Goal: Task Accomplishment & Management: Use online tool/utility

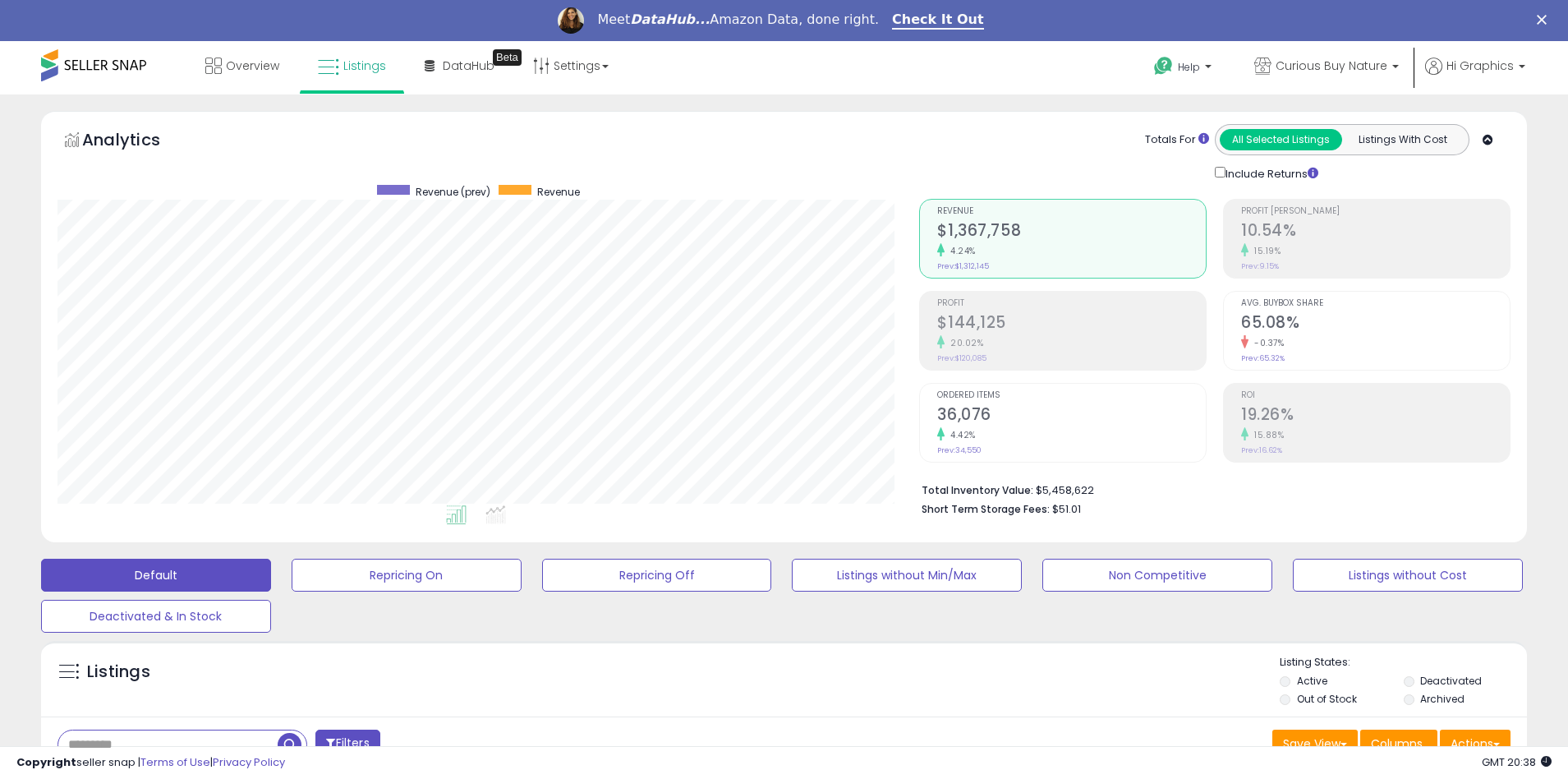
scroll to position [337, 863]
click at [1335, 65] on span "Curious Buy Nature" at bounding box center [1331, 65] width 112 height 16
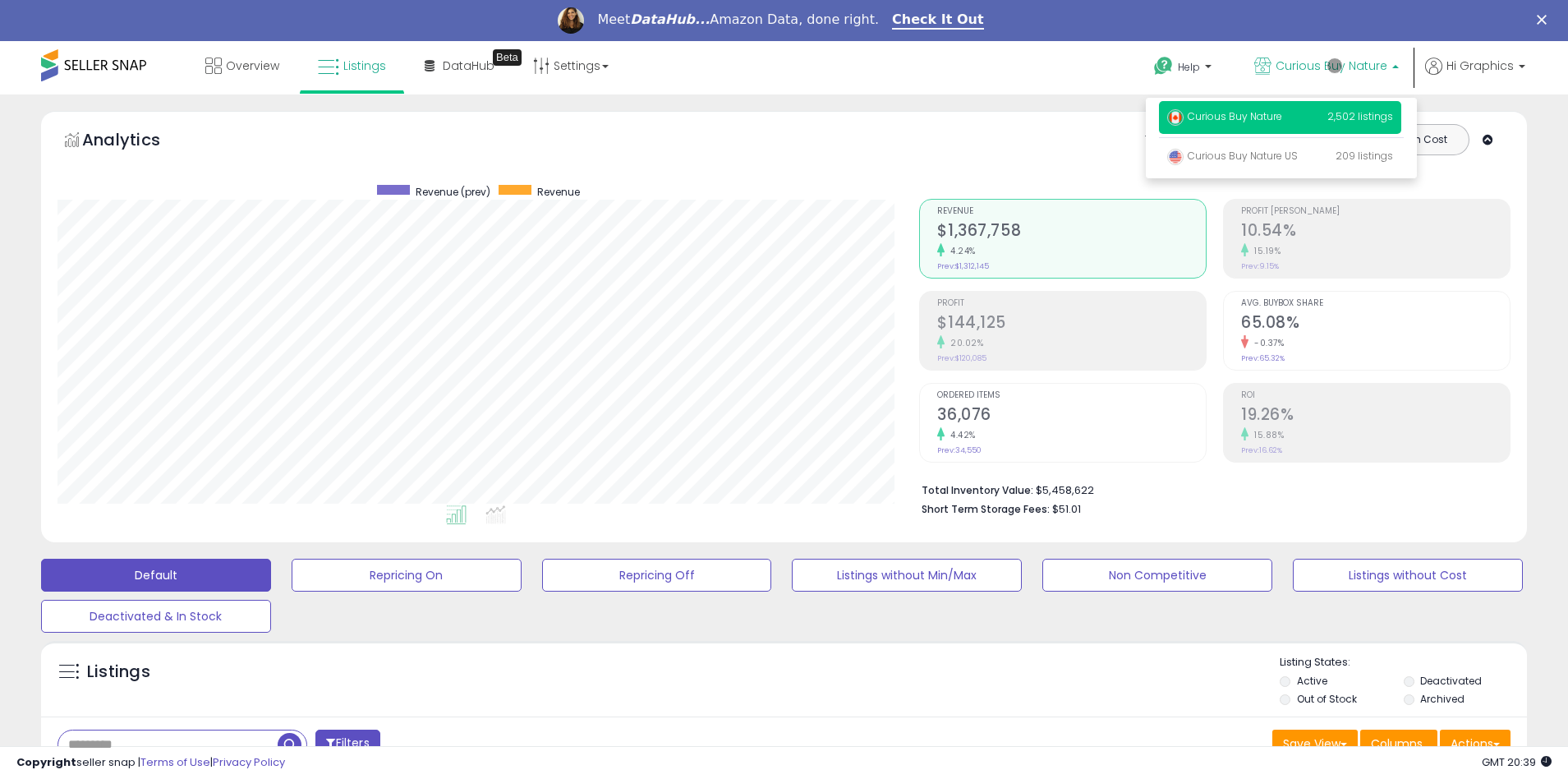
click at [1284, 119] on p "Curious Buy Nature 2,502 listings" at bounding box center [1280, 117] width 243 height 33
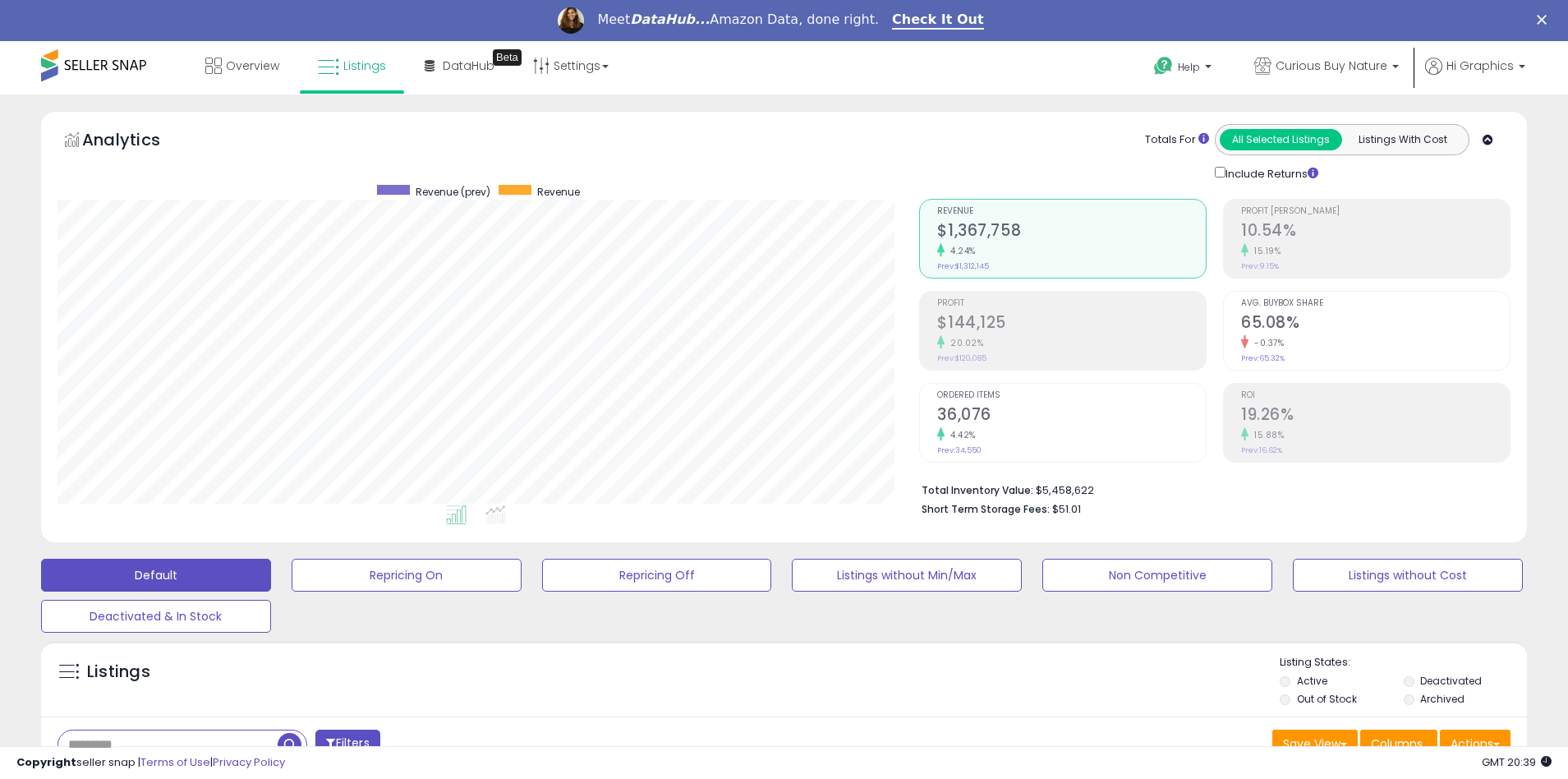
scroll to position [354, 0]
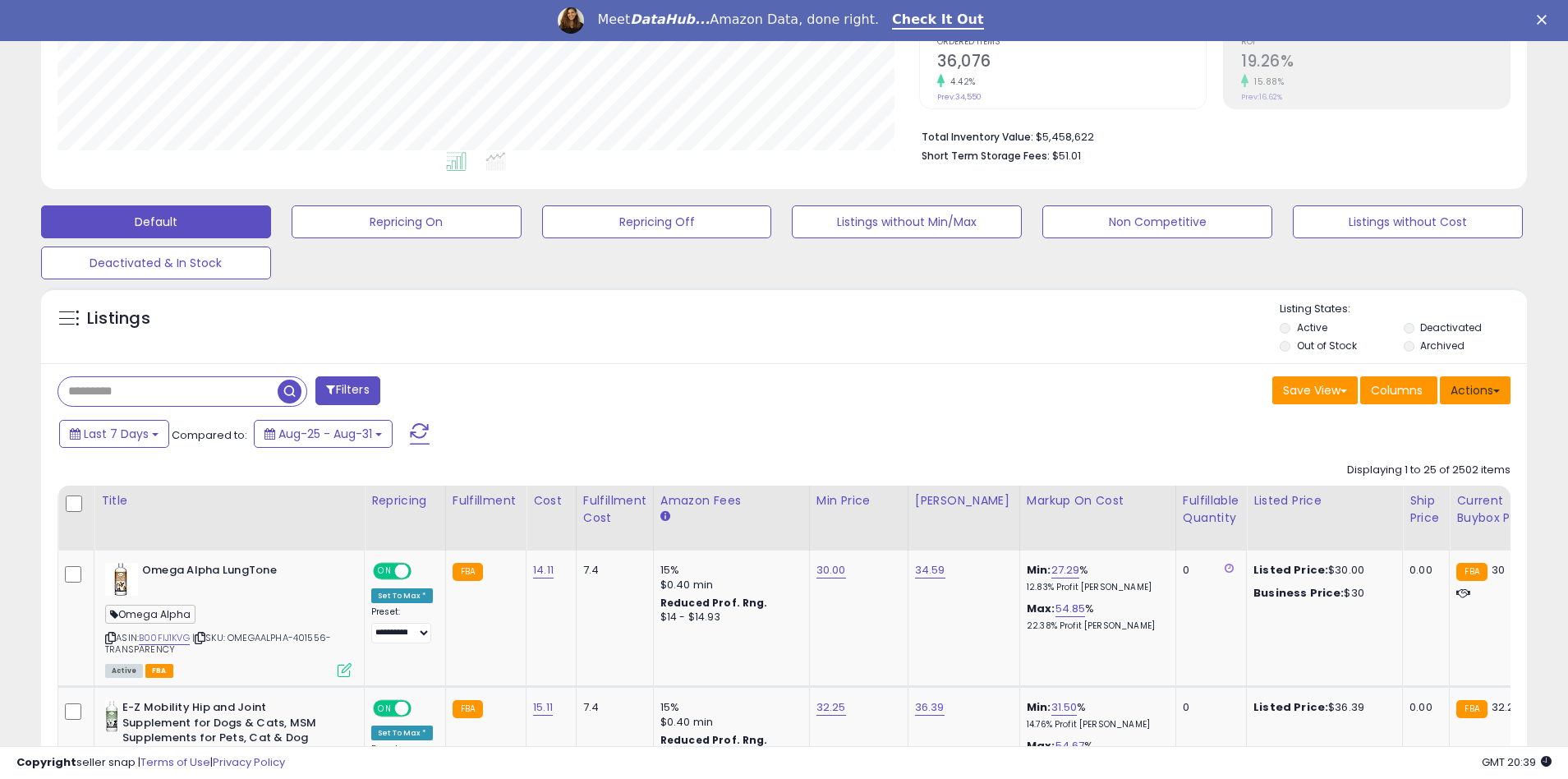
click at [1475, 390] on button "Actions" at bounding box center [1475, 390] width 71 height 28
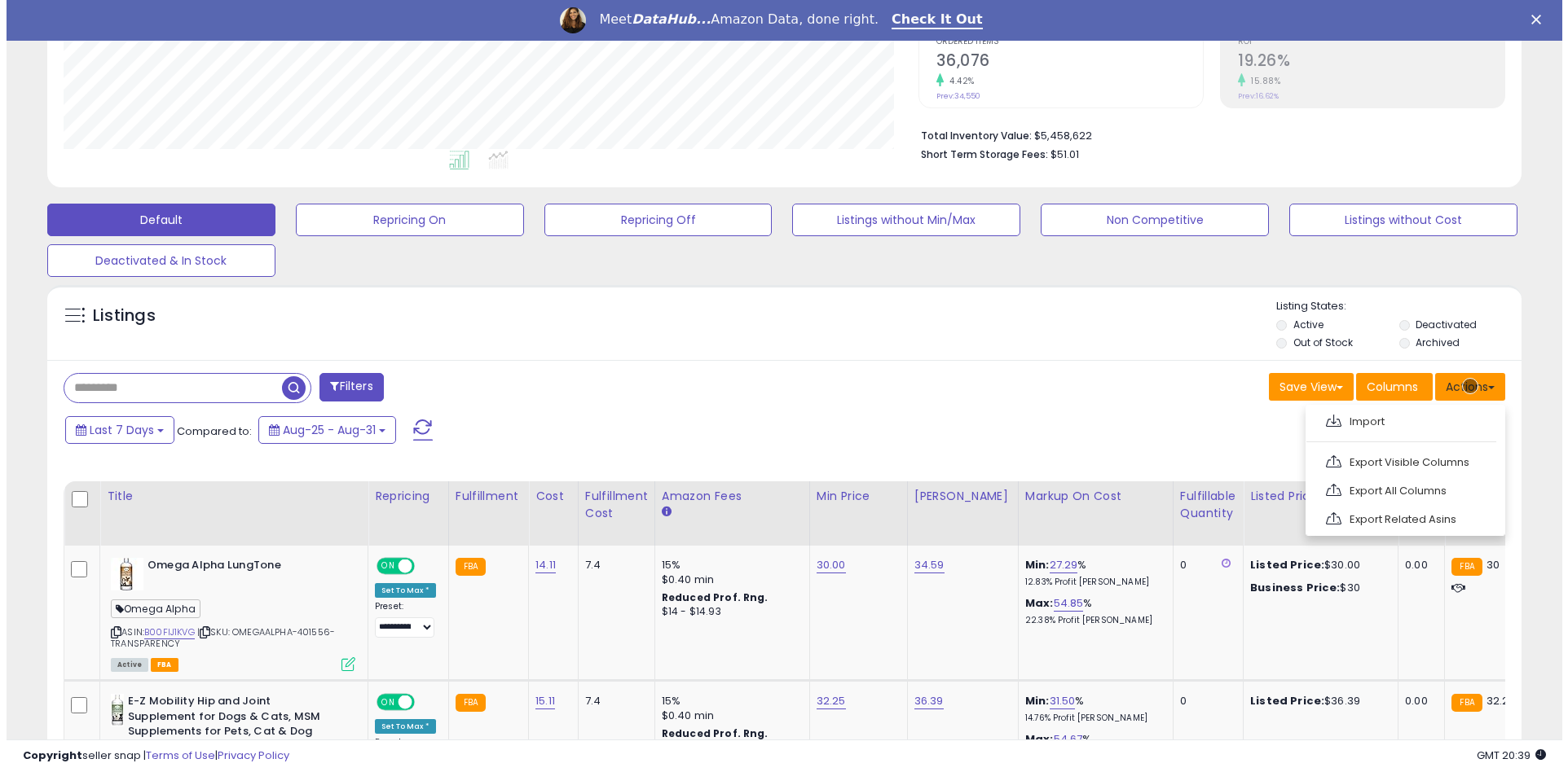
scroll to position [386, 0]
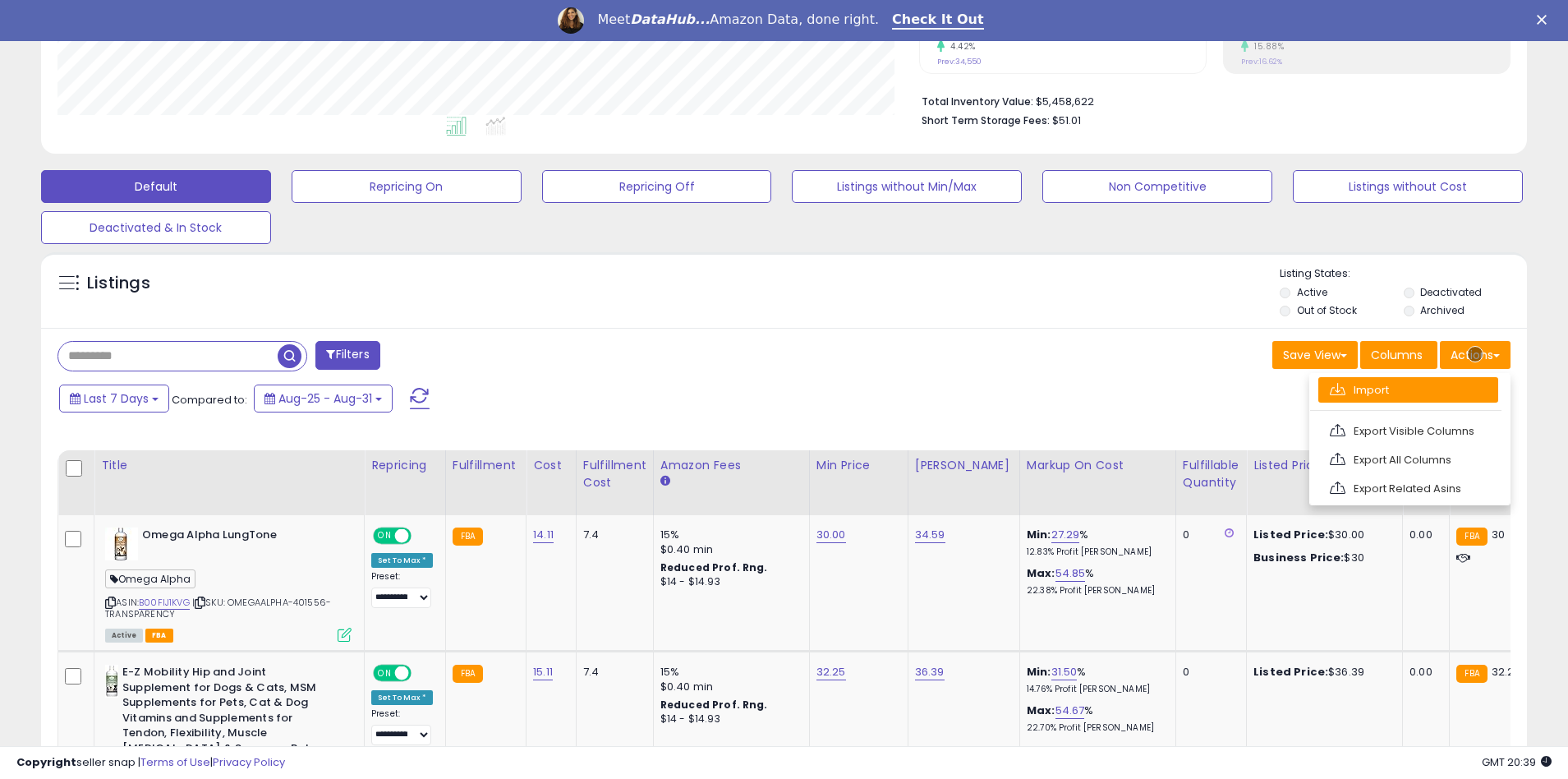
click at [1408, 390] on link "Import" at bounding box center [1408, 390] width 180 height 25
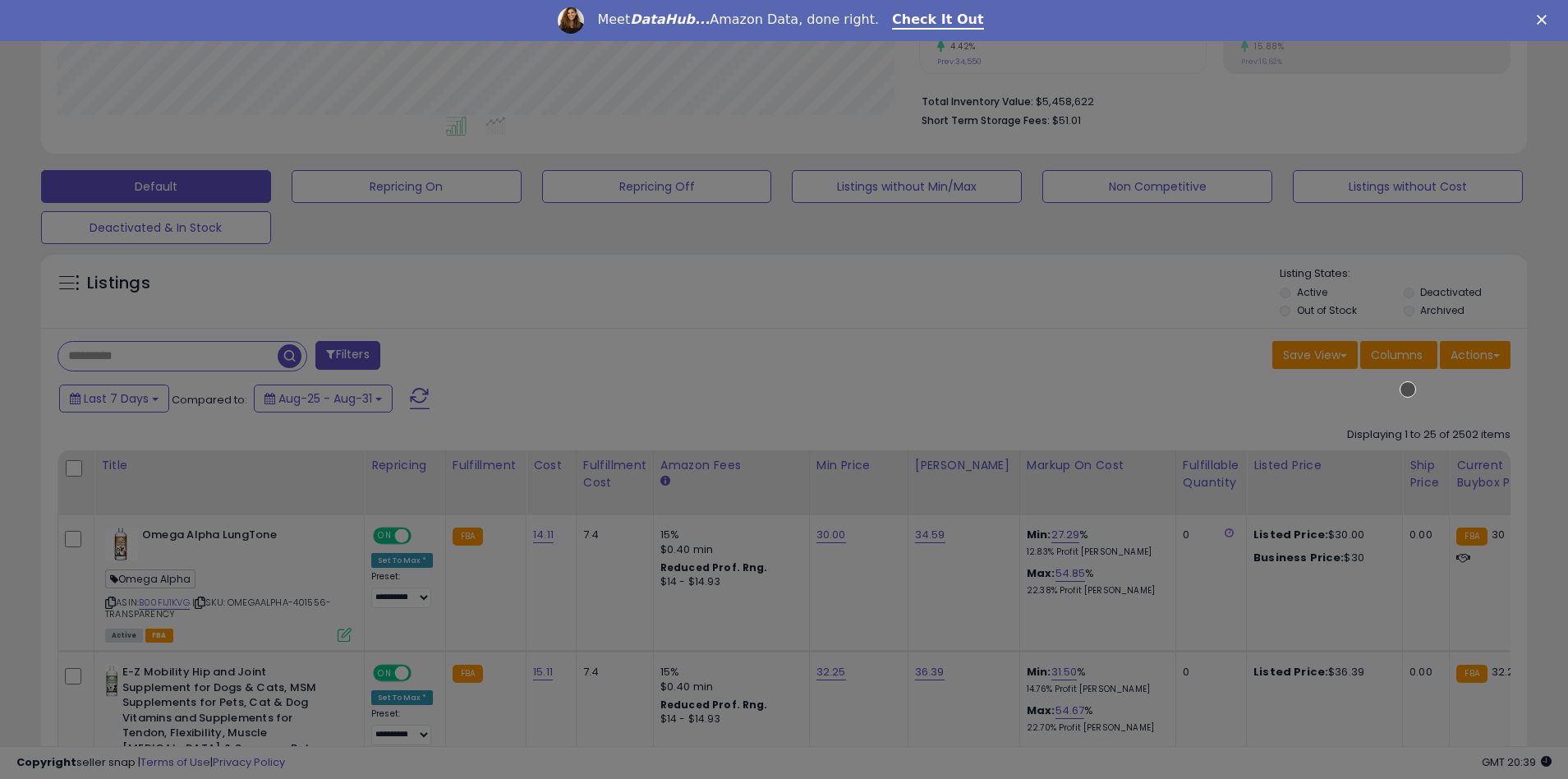
scroll to position [337, 869]
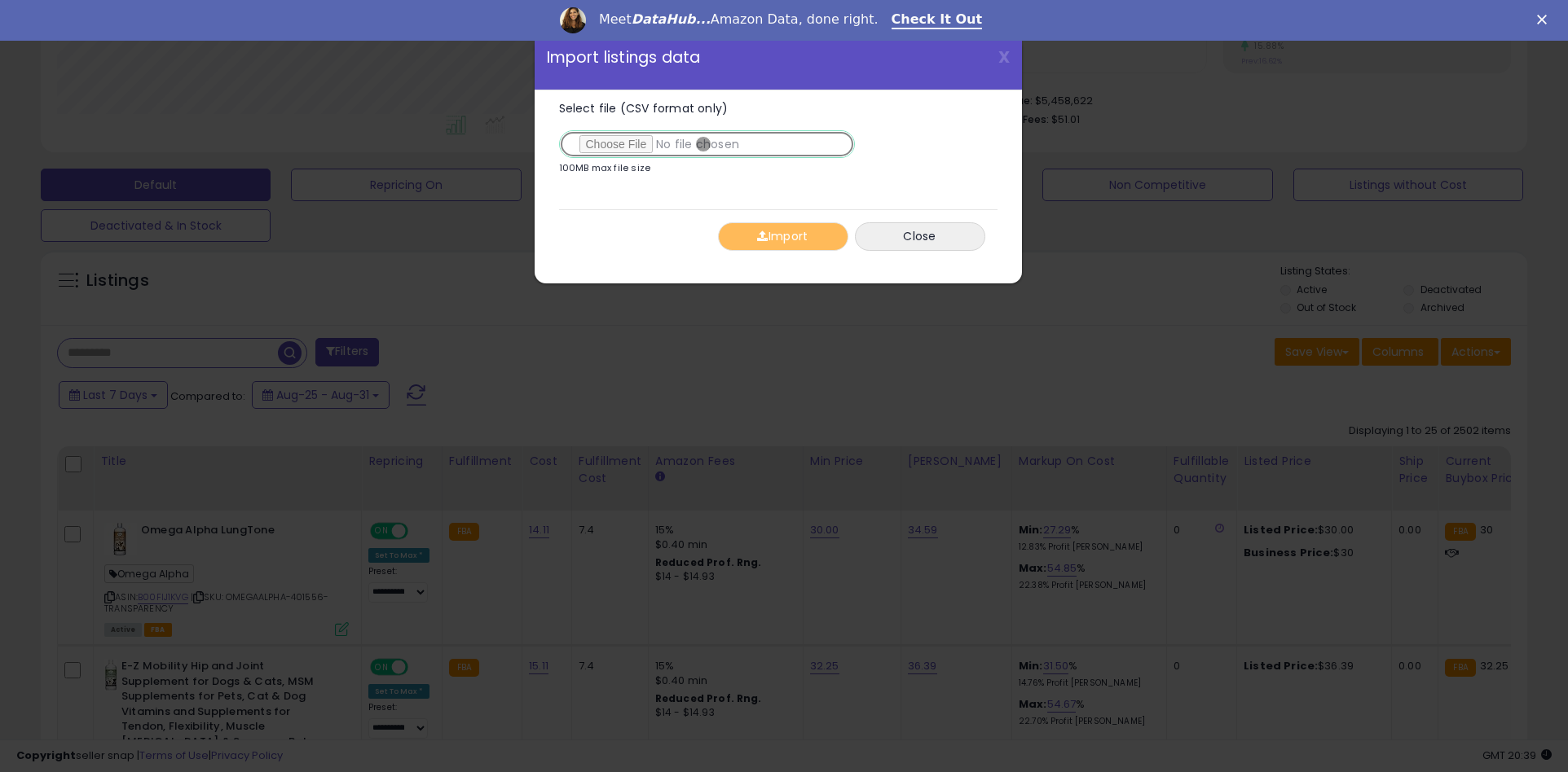
click at [703, 144] on input "Select file (CSV format only)" at bounding box center [707, 144] width 296 height 28
type input "**********"
click at [782, 236] on button "Import" at bounding box center [783, 237] width 131 height 29
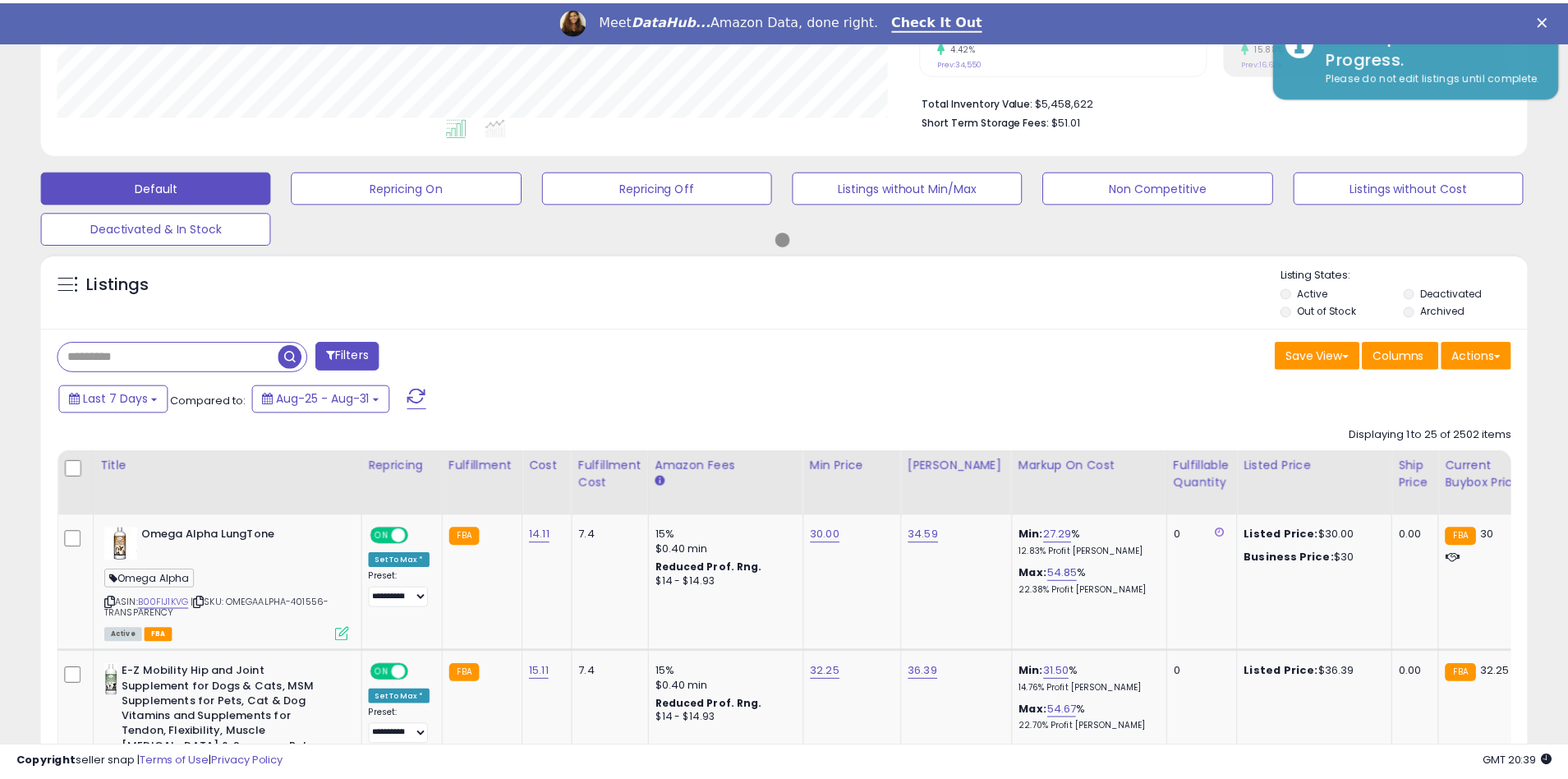
scroll to position [821699, 820699]
